Goal: Task Accomplishment & Management: Complete application form

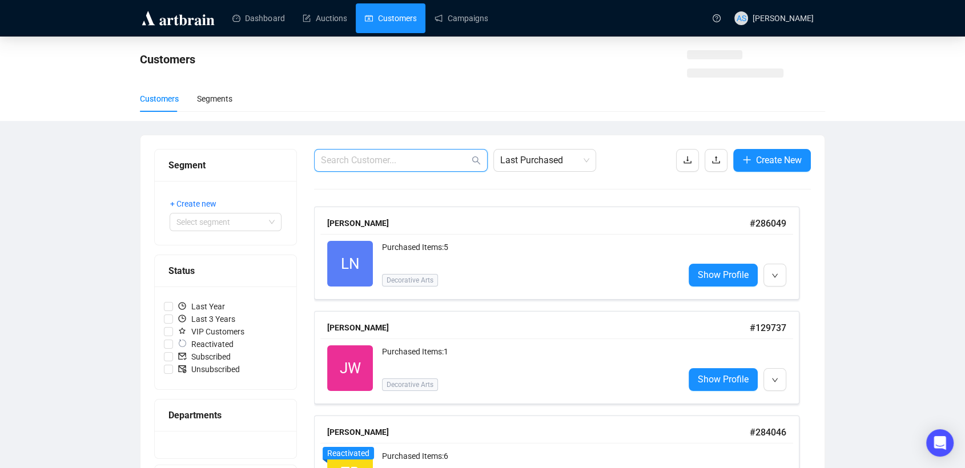
click at [406, 161] on input "text" at bounding box center [395, 161] width 148 height 14
paste input "[PERSON_NAME][EMAIL_ADDRESS][PERSON_NAME][DOMAIN_NAME]"
type input "[PERSON_NAME][EMAIL_ADDRESS][PERSON_NAME][DOMAIN_NAME]"
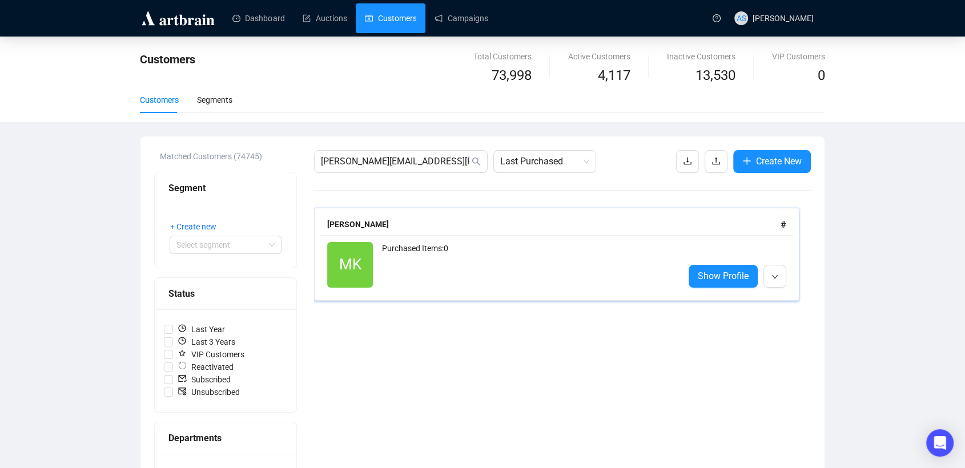
click at [397, 218] on div "[PERSON_NAME]" at bounding box center [553, 224] width 453 height 13
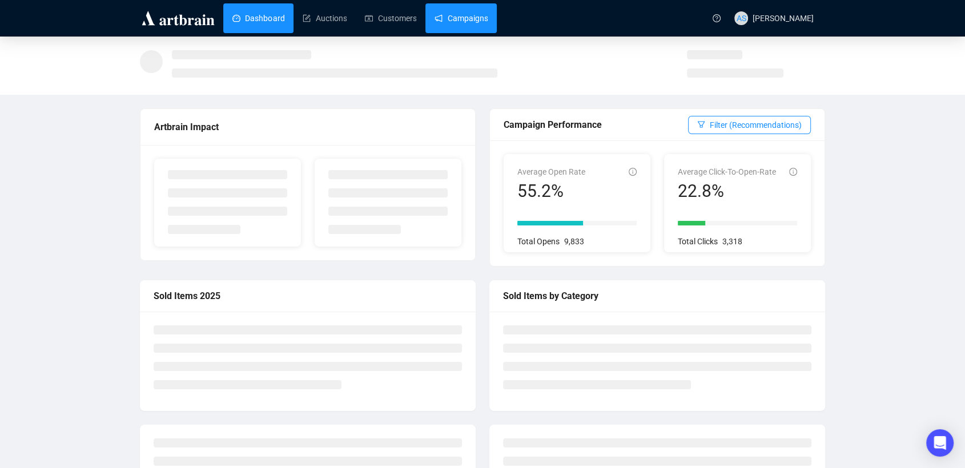
click at [466, 19] on link "Campaigns" at bounding box center [461, 18] width 53 height 30
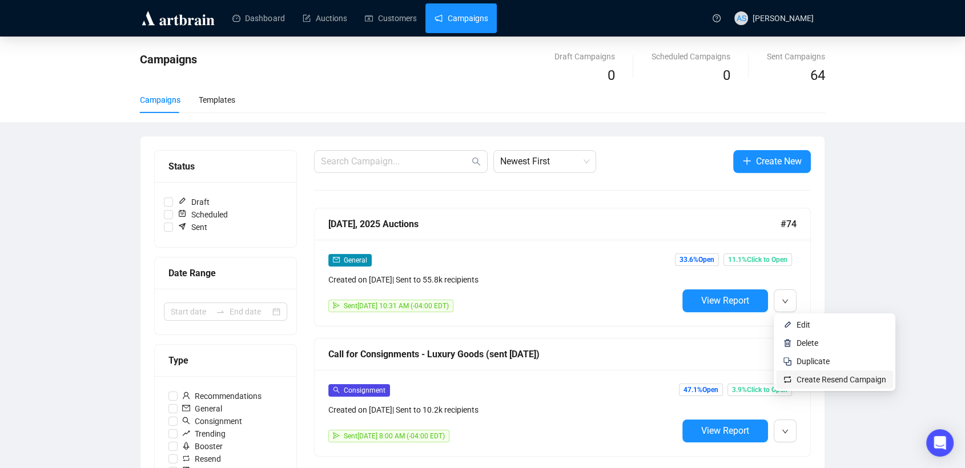
click at [821, 379] on span "Create Resend Campaign" at bounding box center [842, 379] width 90 height 9
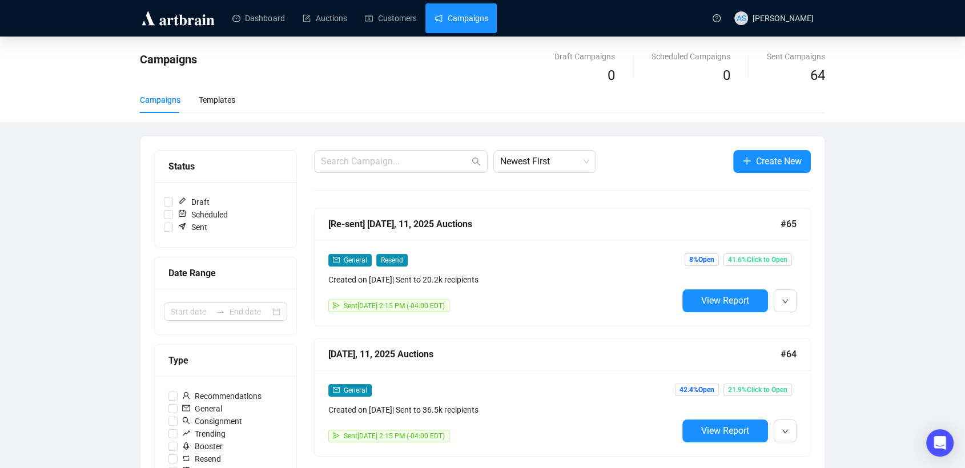
click at [459, 19] on link "Campaigns" at bounding box center [461, 18] width 53 height 30
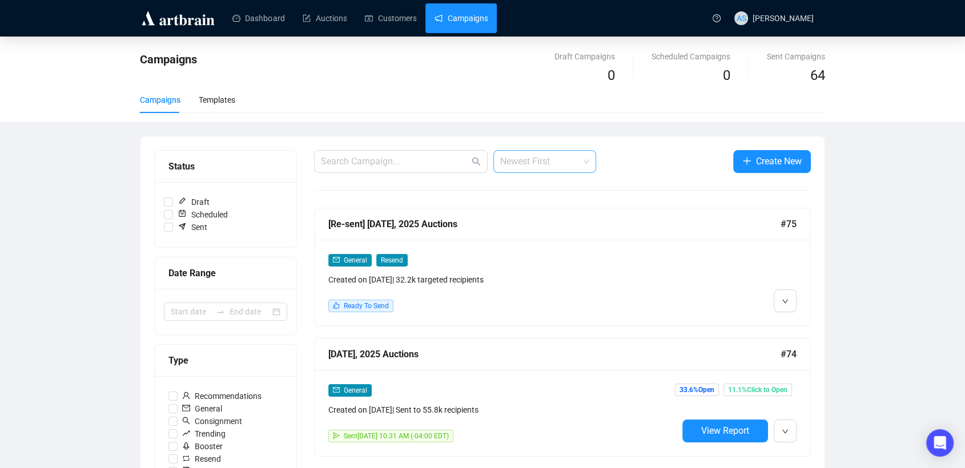
click at [534, 158] on span "Newest First" at bounding box center [544, 162] width 89 height 22
click at [545, 207] on div "Oldest First" at bounding box center [544, 205] width 85 height 13
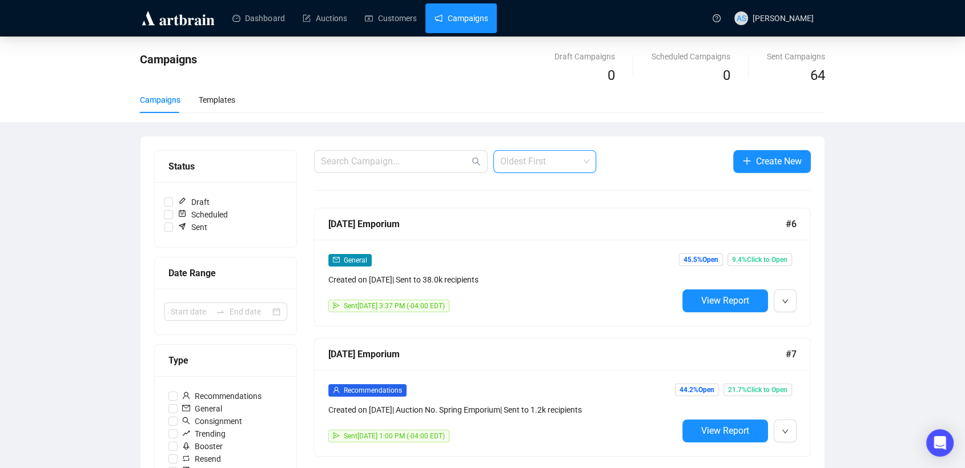
click at [547, 159] on span "Oldest First" at bounding box center [544, 162] width 89 height 22
click at [548, 189] on div "Newest First" at bounding box center [544, 186] width 85 height 13
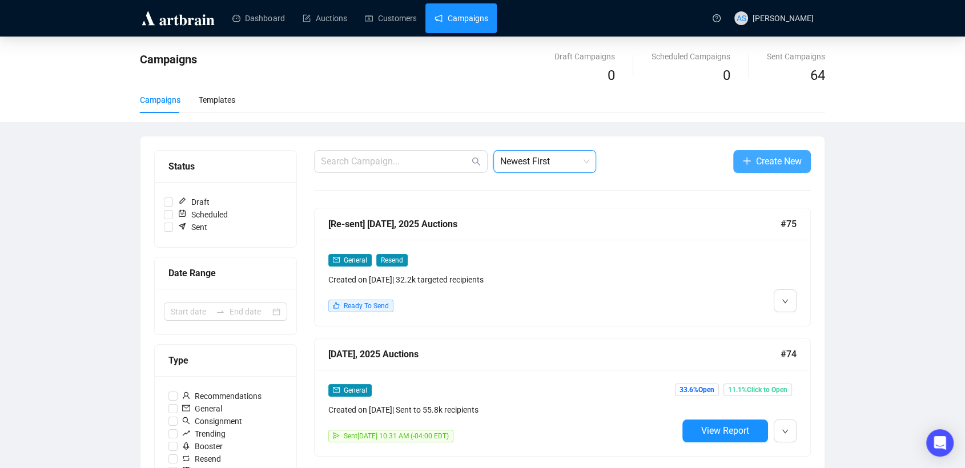
click at [772, 166] on span "Create New" at bounding box center [779, 161] width 46 height 14
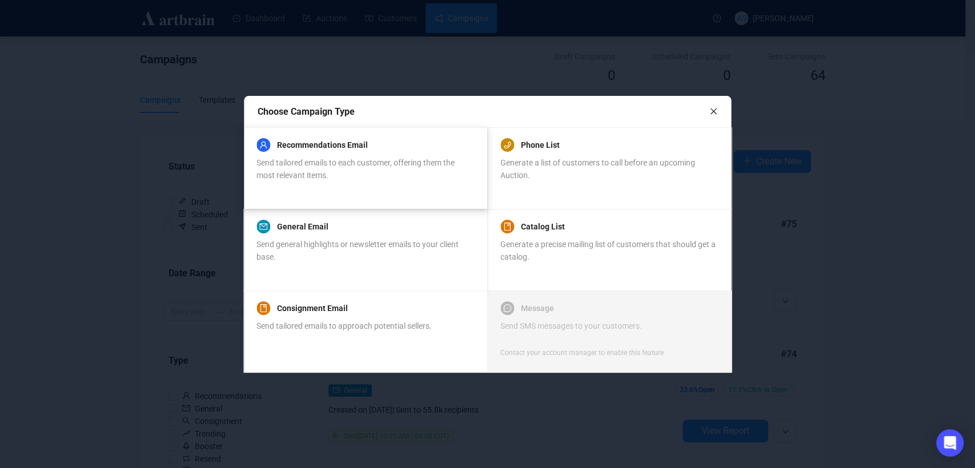
click at [335, 181] on div "Send tailored emails to each customer, offering them the most relevant items." at bounding box center [364, 168] width 217 height 25
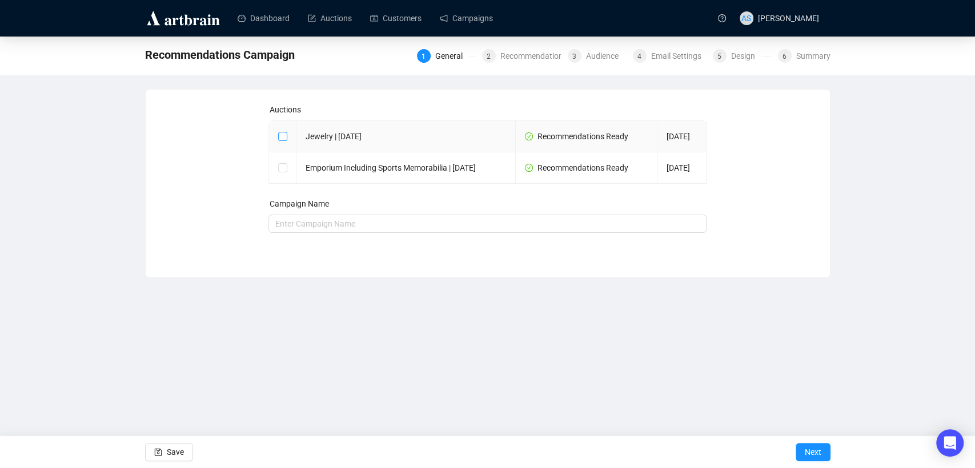
click at [284, 139] on input "checkbox" at bounding box center [282, 136] width 8 height 8
checkbox input "true"
type input "Jewelry | September 25, 2025 Campaign"
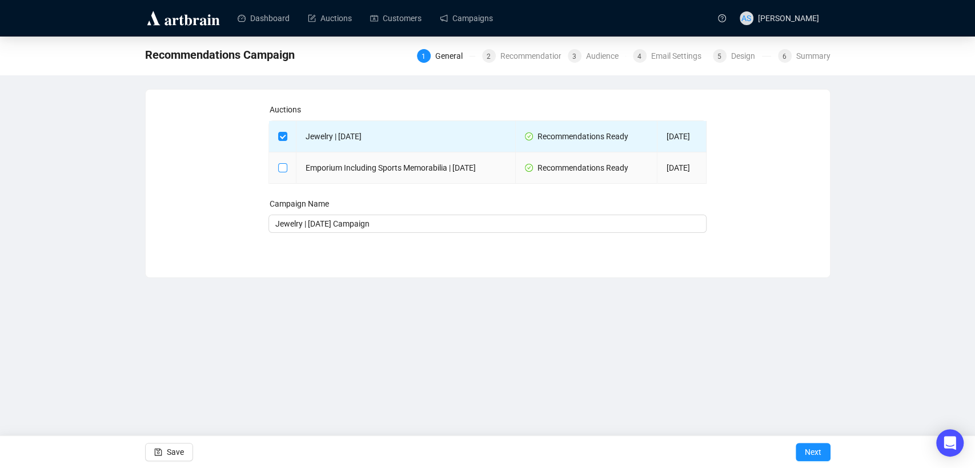
click at [284, 171] on input "checkbox" at bounding box center [282, 167] width 8 height 8
checkbox input "true"
type input "Jewelry | September 25, 2025 and Emporium Including Sports Memorabilia | Septem…"
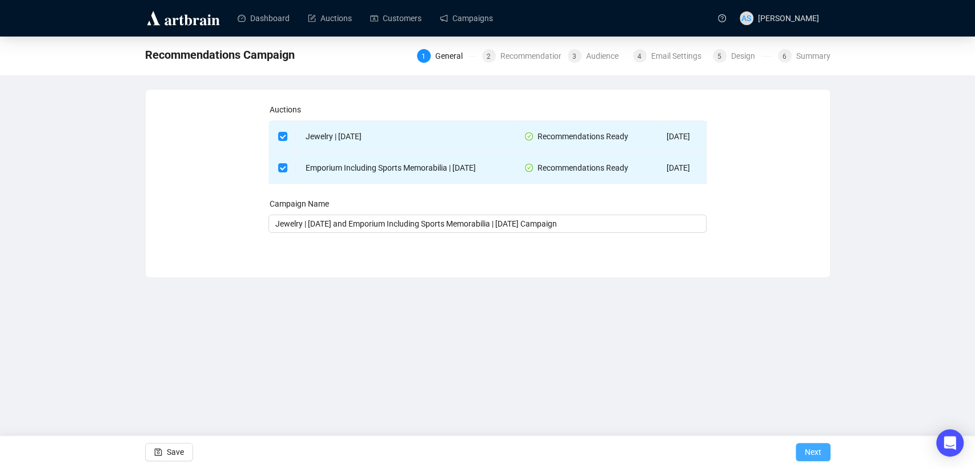
click at [809, 452] on span "Next" at bounding box center [813, 452] width 17 height 32
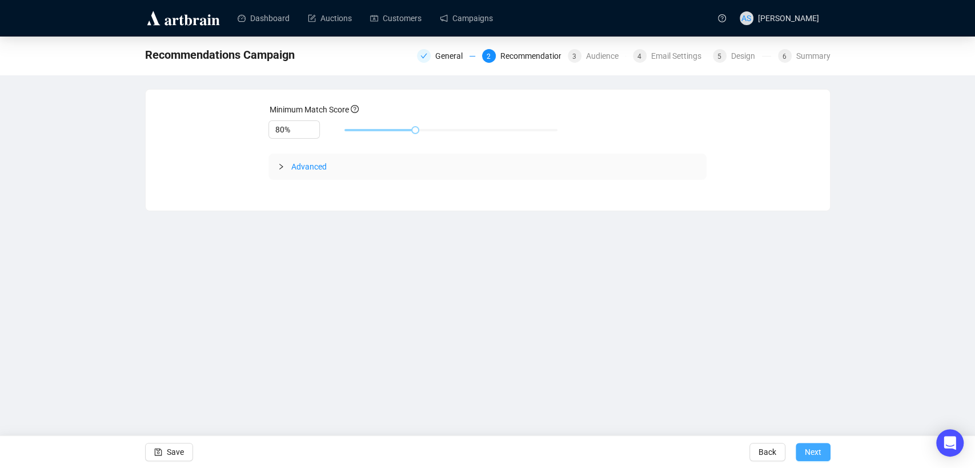
click at [822, 446] on button "Next" at bounding box center [812, 452] width 35 height 18
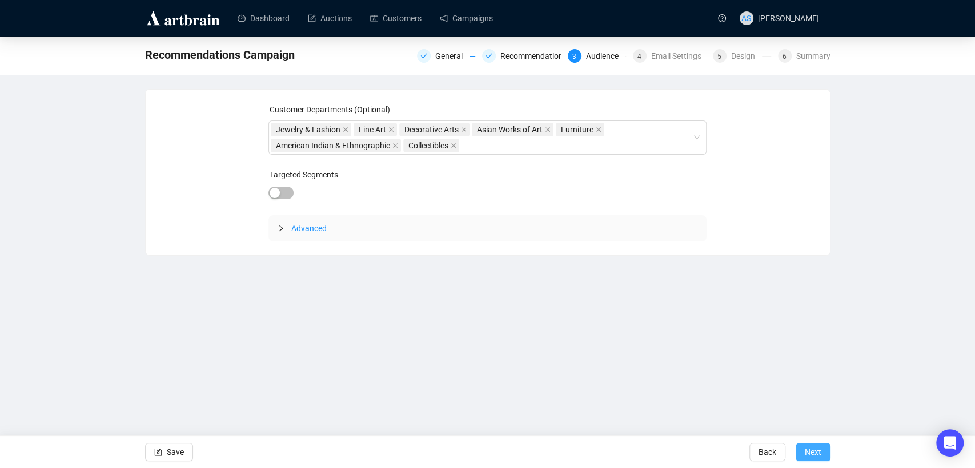
click at [815, 451] on span "Next" at bounding box center [813, 452] width 17 height 32
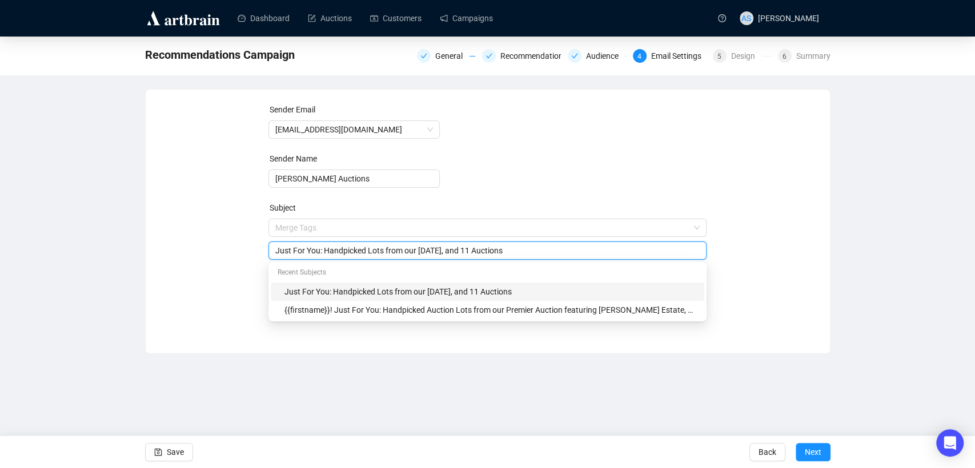
drag, startPoint x: 499, startPoint y: 228, endPoint x: 456, endPoint y: 250, distance: 47.8
click at [456, 250] on input "Just For You: Handpicked Lots from our September 9, 10, and 11 Auctions" at bounding box center [487, 250] width 424 height 13
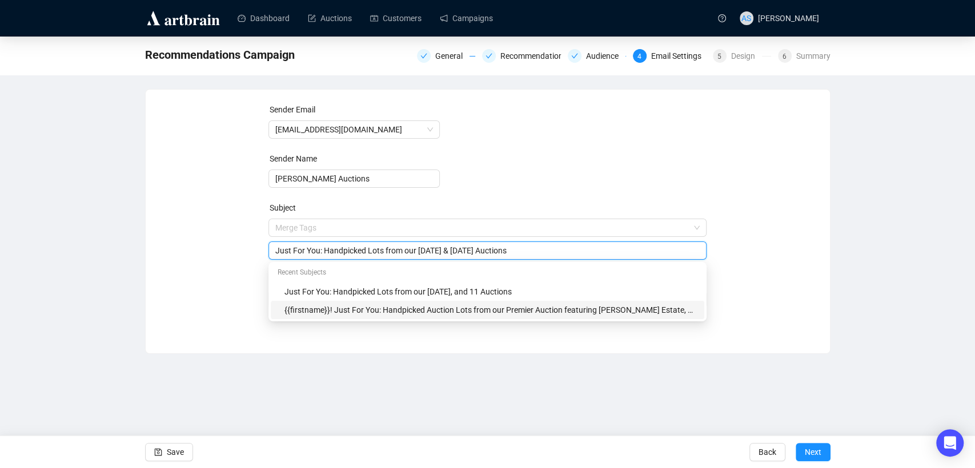
type input "Just For You: Handpicked Lots from our September 25 & 26 Auctions"
click at [822, 288] on div "Sender Email newsletter@brunkauctions.com Sender Name Brunk Auctions Subject Me…" at bounding box center [488, 213] width 684 height 247
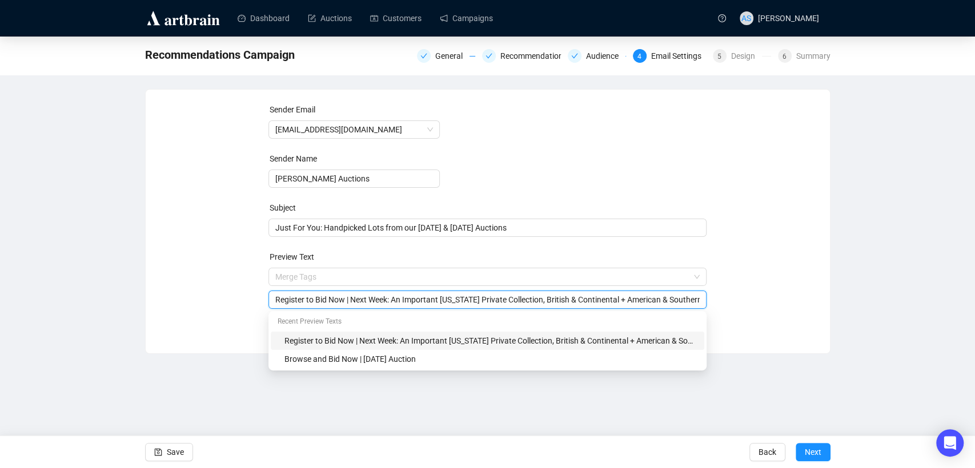
scroll to position [0, 36]
drag, startPoint x: 396, startPoint y: 300, endPoint x: 818, endPoint y: 291, distance: 422.7
click at [818, 291] on div "Sender Email newsletter@brunkauctions.com Sender Name Brunk Auctions Subject Ju…" at bounding box center [488, 213] width 684 height 247
paste input "Jewelry | [DATE]"
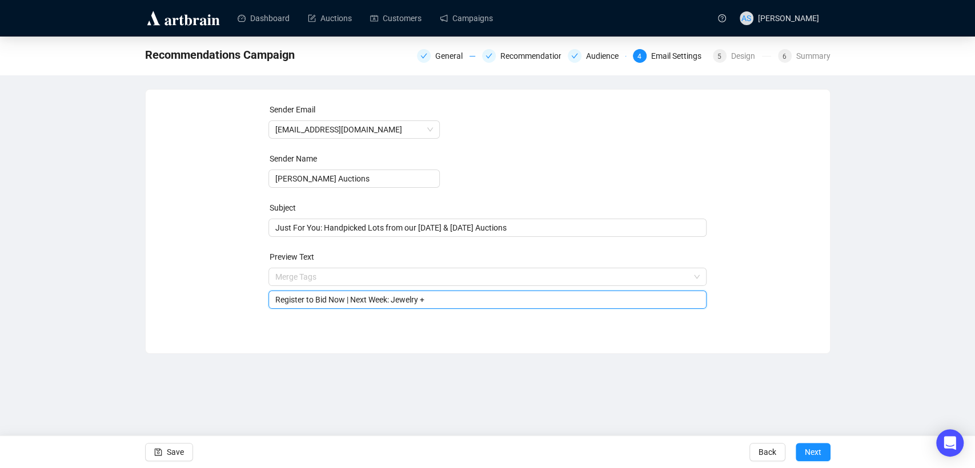
paste input "Emporium Including Sports Memorabilia"
type input "Register to Bid Now | Next Week: Jewelry + Emporium Including Sports Memorabilia"
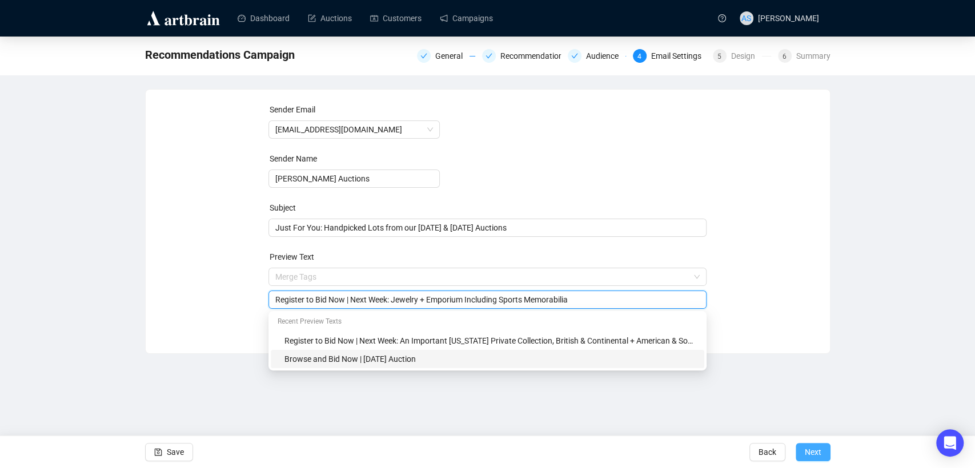
click at [809, 445] on span "Next" at bounding box center [813, 452] width 17 height 32
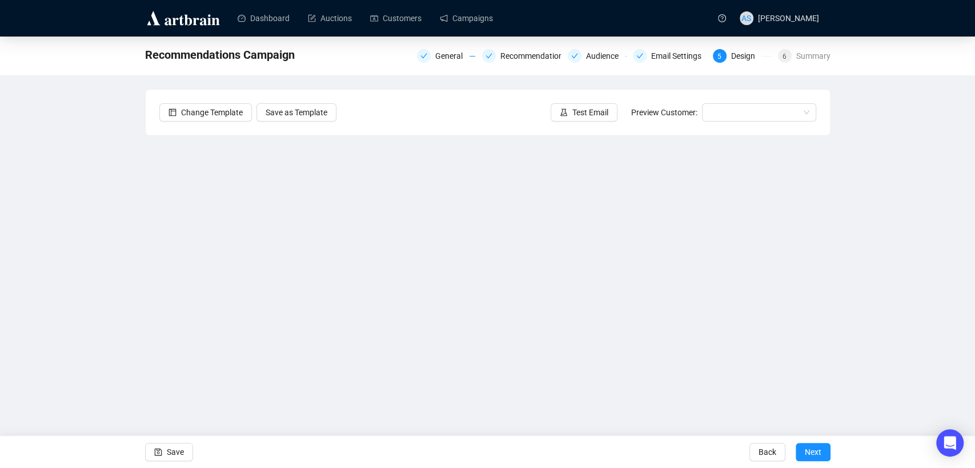
click at [55, 240] on div "Recommendations Campaign General Recommendations Audience Email Settings 5 Desi…" at bounding box center [487, 231] width 975 height 389
click at [904, 246] on div "Recommendations Campaign General Recommendations Audience Email Settings 5 Desi…" at bounding box center [487, 231] width 975 height 389
click at [87, 284] on div "Recommendations Campaign General Recommendations Audience Email Settings 5 Desi…" at bounding box center [487, 231] width 975 height 389
click at [178, 452] on span "Save" at bounding box center [175, 452] width 17 height 32
drag, startPoint x: 869, startPoint y: 217, endPoint x: 878, endPoint y: 191, distance: 27.1
